Goal: Task Accomplishment & Management: Manage account settings

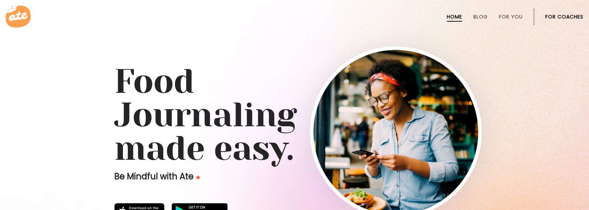
click at [560, 21] on li "For Coaches" at bounding box center [564, 16] width 38 height 17
click at [560, 16] on link "For Coaches" at bounding box center [564, 17] width 38 height 6
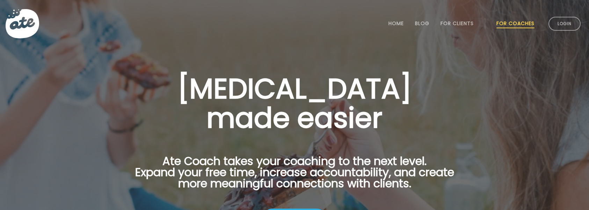
drag, startPoint x: 0, startPoint y: 0, endPoint x: 560, endPoint y: 16, distance: 560.7
click at [560, 16] on li "Login" at bounding box center [564, 23] width 38 height 31
click at [559, 25] on link "Login" at bounding box center [564, 24] width 32 height 14
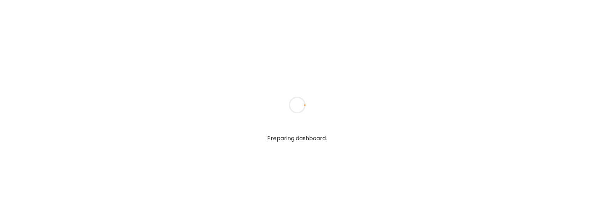
type input "**********"
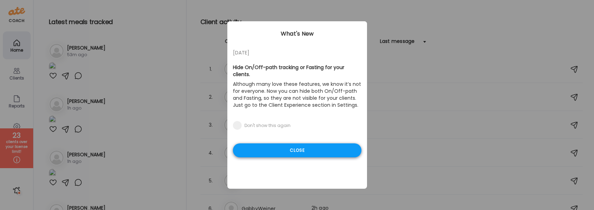
click at [267, 148] on div "Close" at bounding box center [297, 151] width 128 height 14
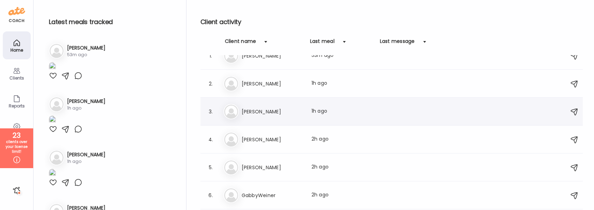
scroll to position [14, 0]
click at [262, 165] on h3 "Jess" at bounding box center [272, 167] width 61 height 8
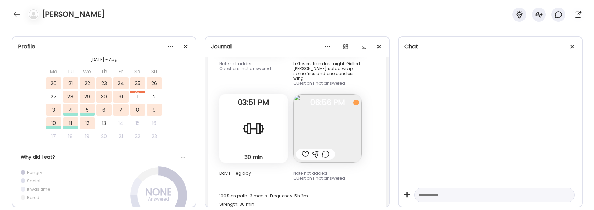
scroll to position [3732, 0]
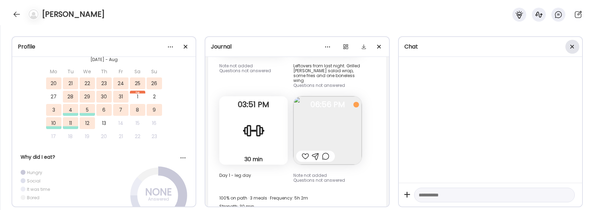
click at [572, 45] on div at bounding box center [572, 47] width 14 height 14
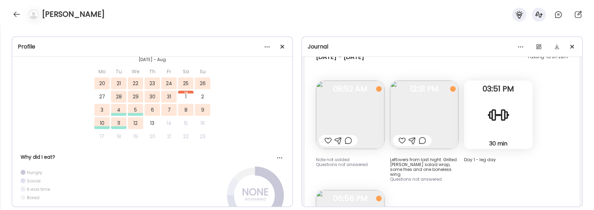
scroll to position [3263, 0]
